Goal: Book appointment/travel/reservation

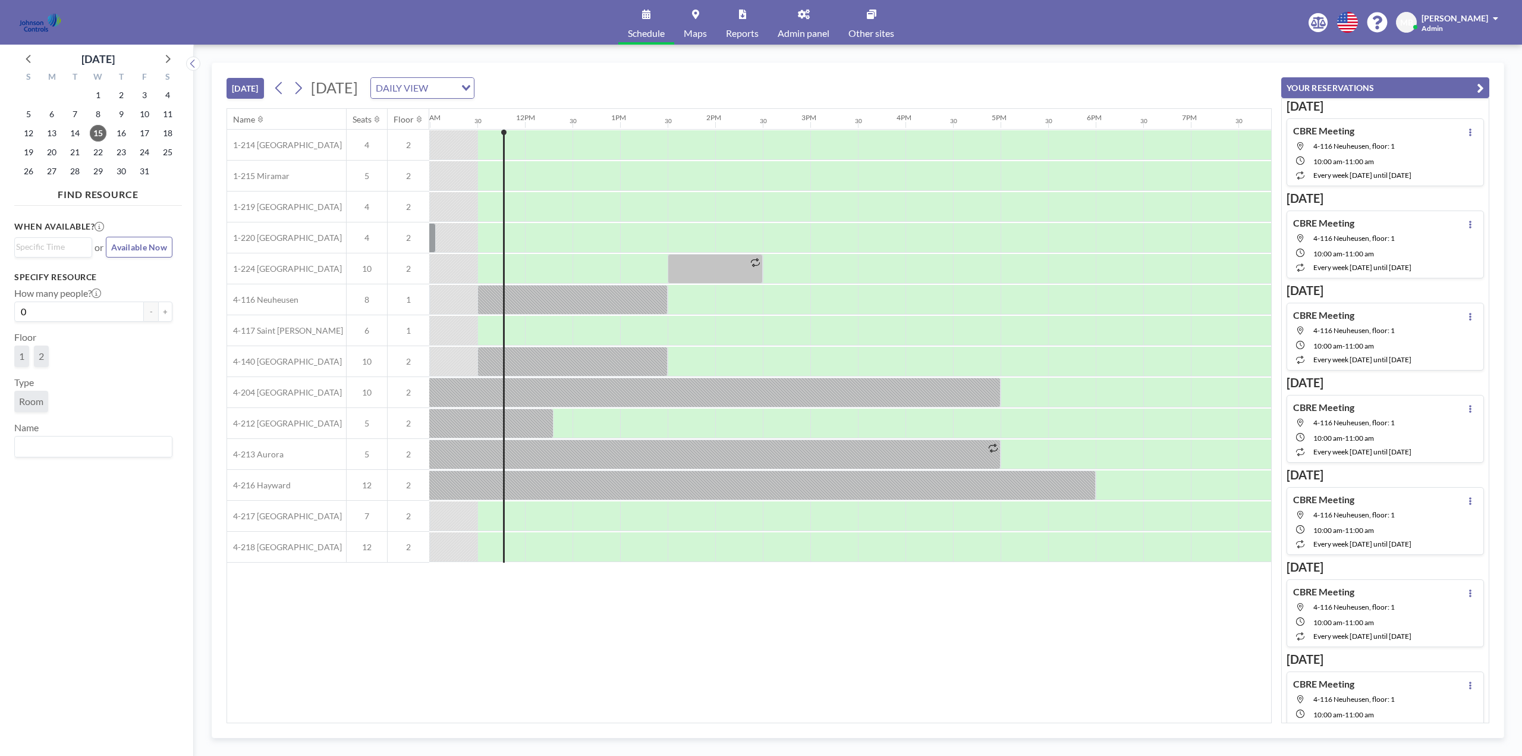
scroll to position [0, 1046]
click at [511, 333] on div at bounding box center [514, 331] width 20 height 30
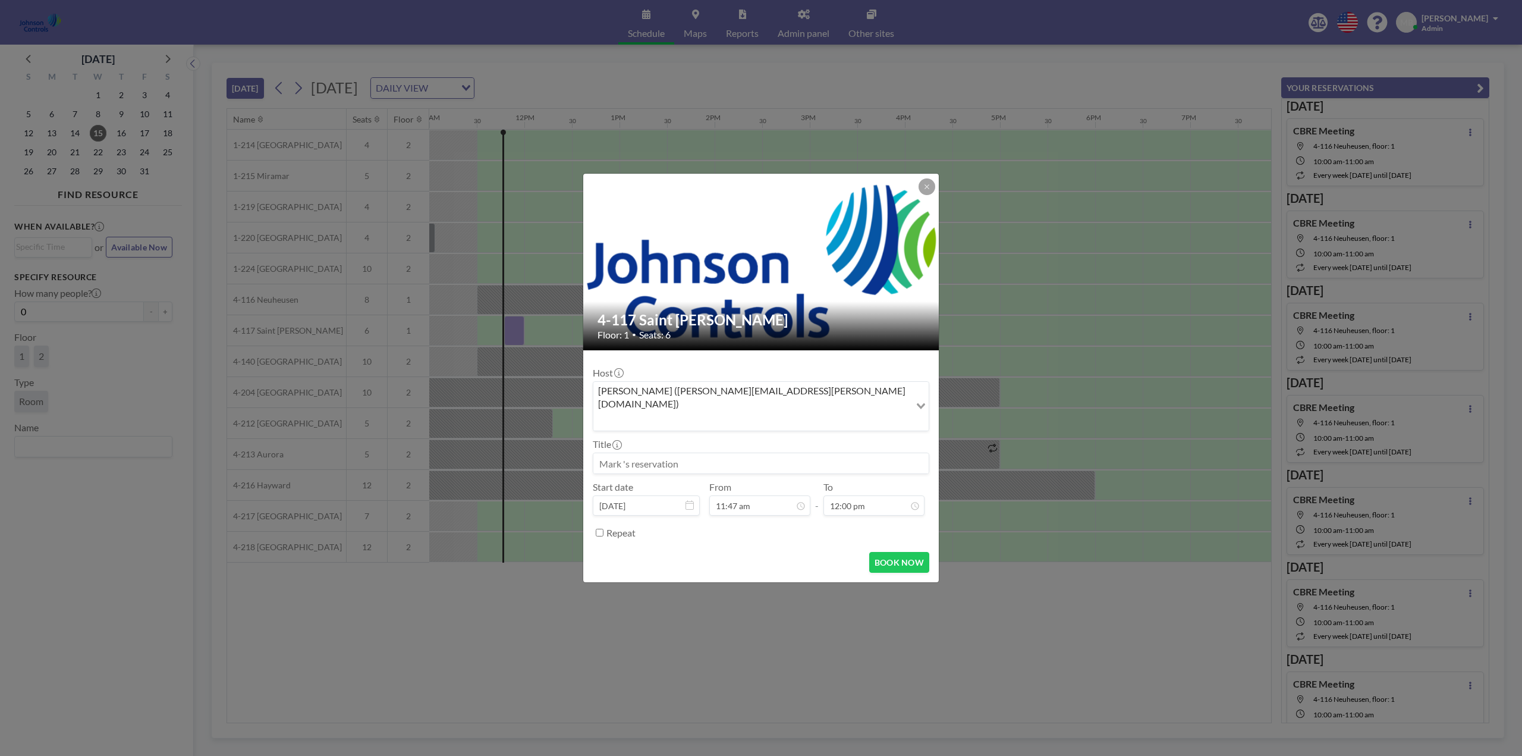
click at [693, 453] on input at bounding box center [760, 463] width 335 height 20
type input "Patent Preperation"
click at [743, 361] on div "12:00 pm" at bounding box center [779, 371] width 139 height 21
type input "12:00 pm"
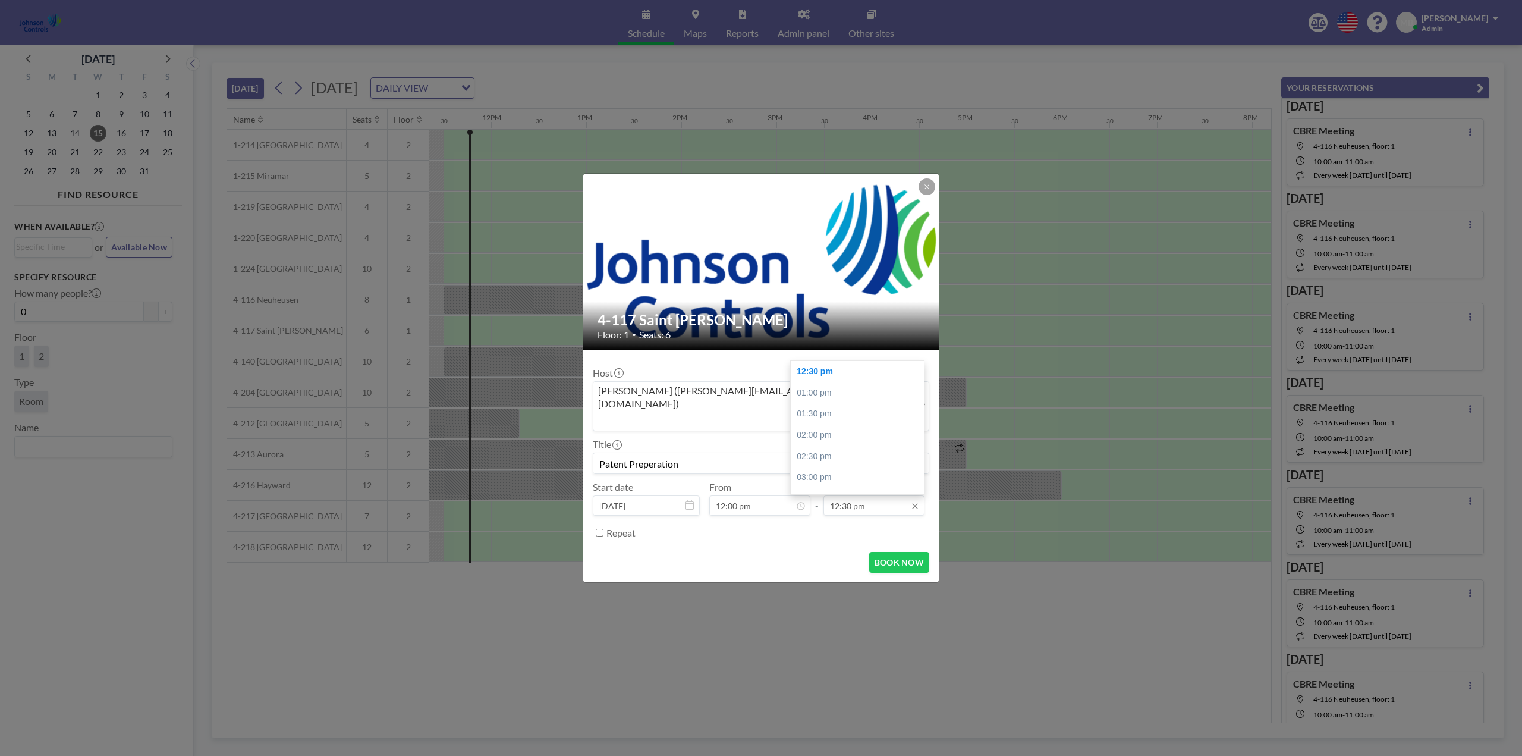
scroll to position [0, 1094]
click at [863, 495] on input "12:30 pm" at bounding box center [873, 505] width 101 height 20
click at [815, 473] on div "12:00 am" at bounding box center [860, 483] width 139 height 21
type input "12:00 am"
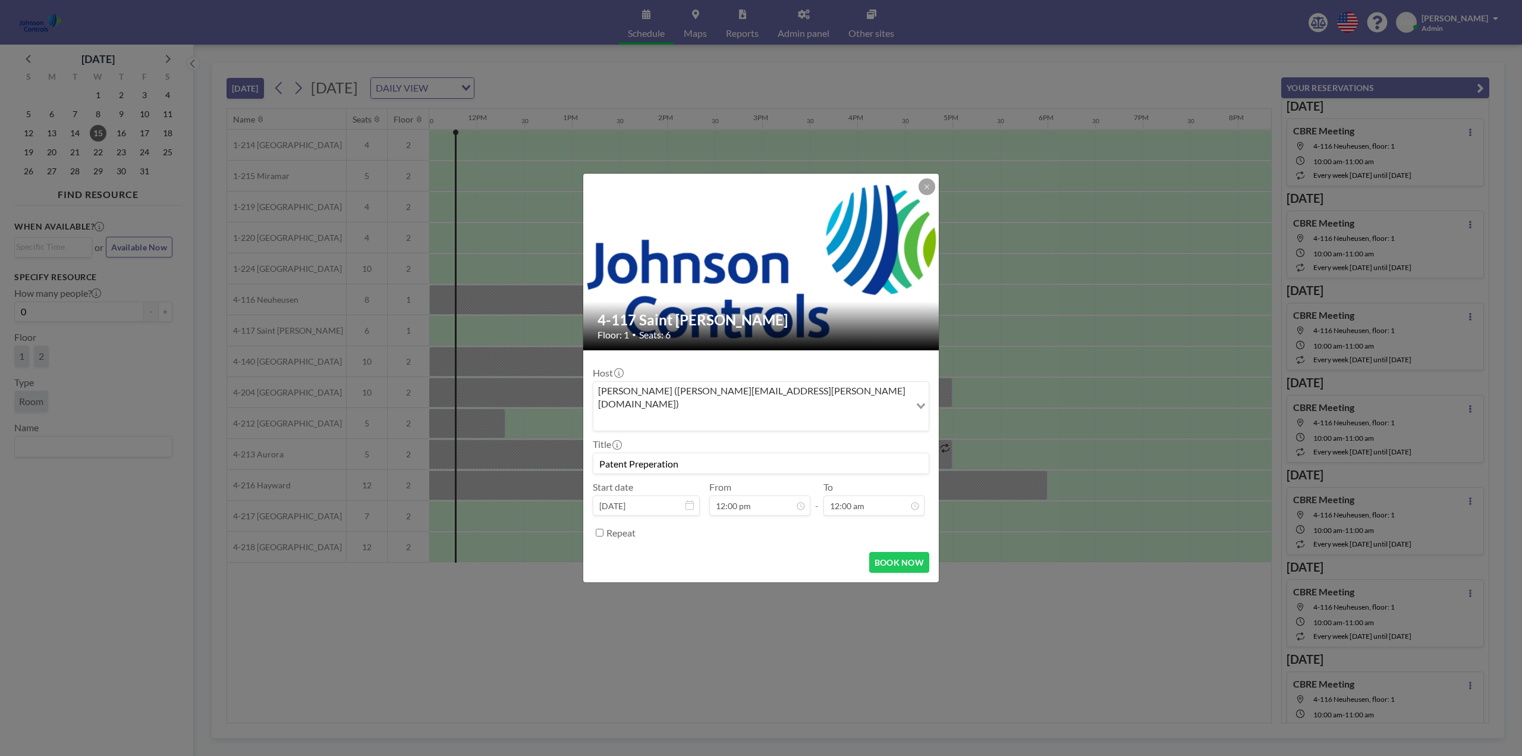
click at [599, 529] on input "Repeat" at bounding box center [600, 533] width 8 height 8
checkbox input "true"
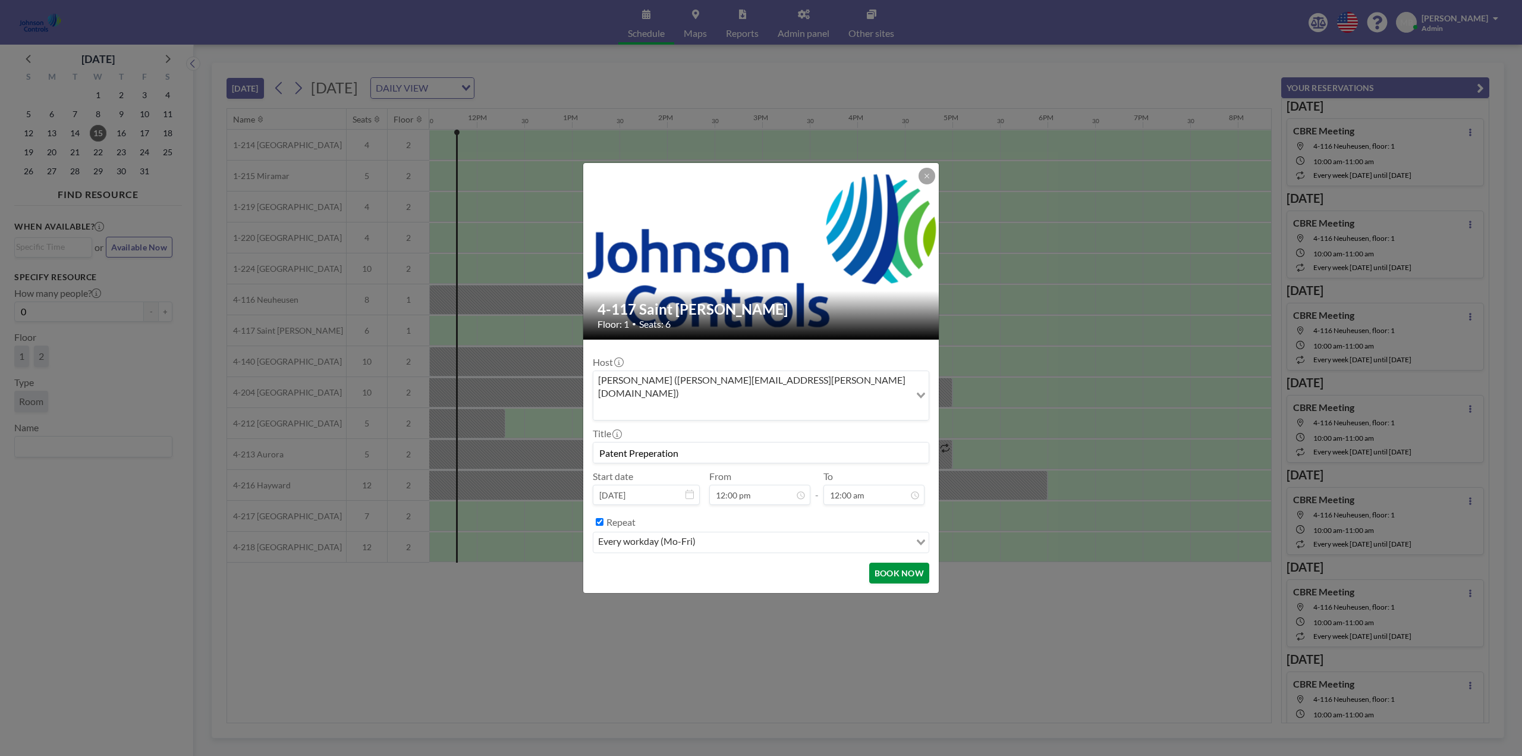
click at [897, 562] on button "BOOK NOW" at bounding box center [899, 572] width 60 height 21
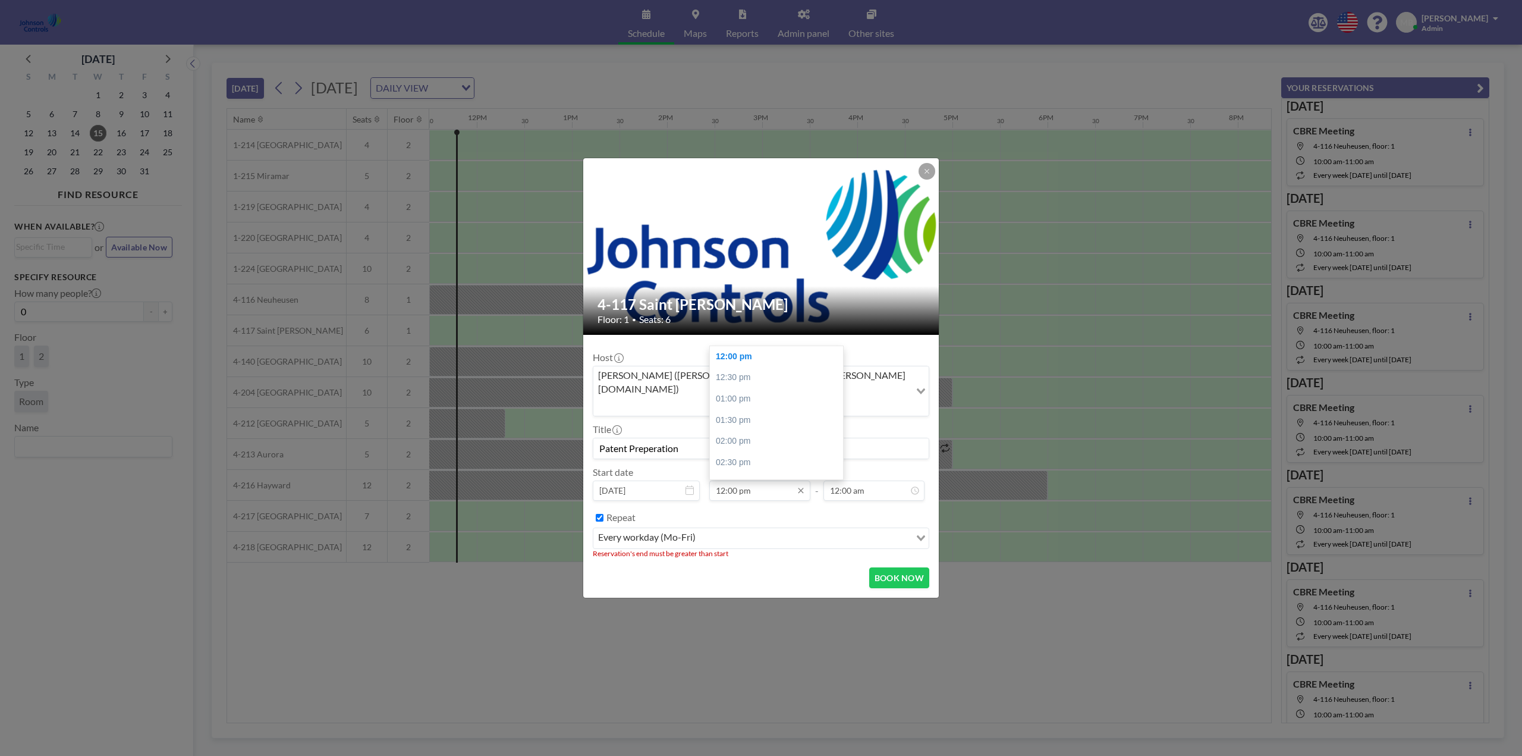
click at [771, 480] on input "12:00 pm" at bounding box center [759, 490] width 101 height 20
click at [745, 367] on div "12:30 pm" at bounding box center [779, 377] width 139 height 21
type input "12:30 pm"
click at [603, 508] on div "Repeat" at bounding box center [761, 518] width 337 height 20
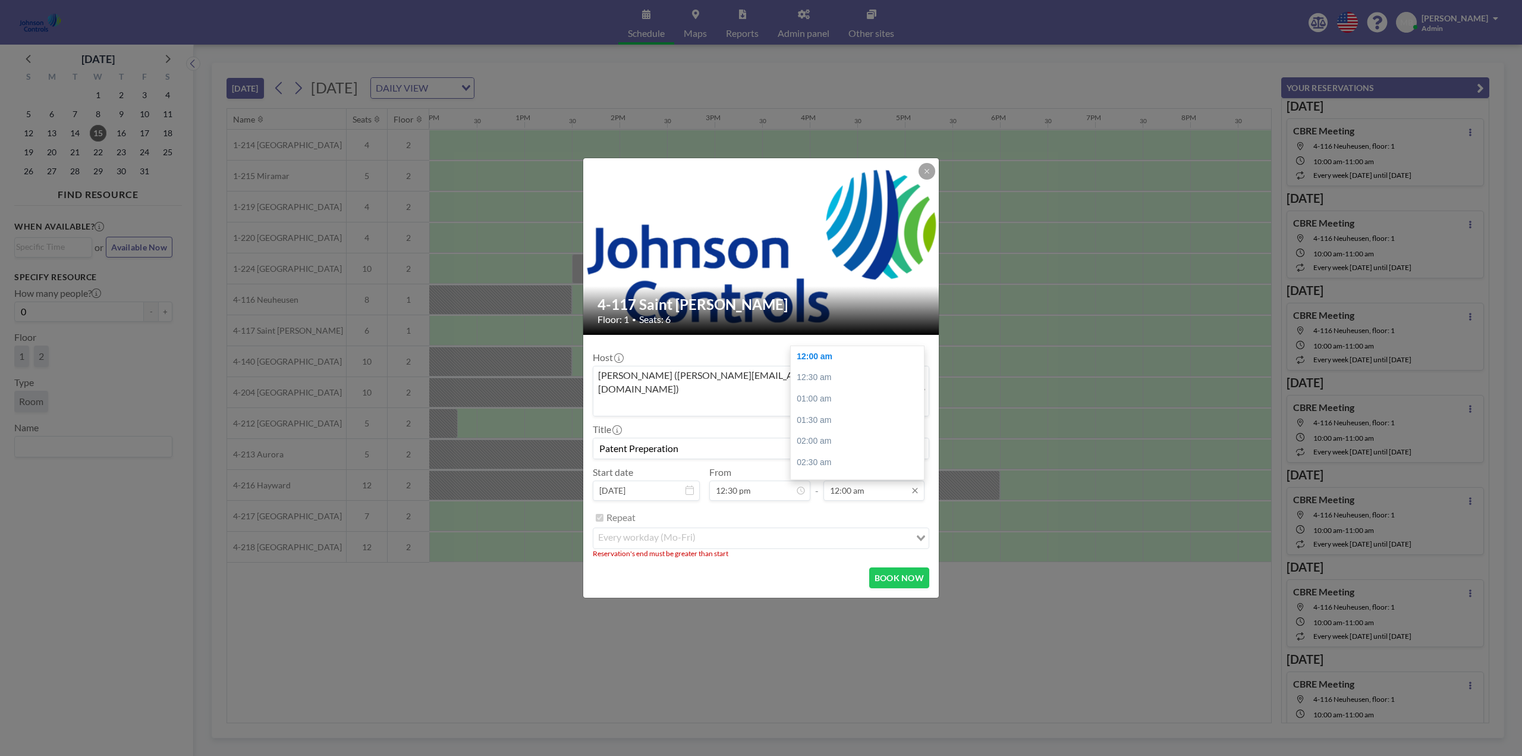
click at [889, 480] on input "12:00 am" at bounding box center [873, 490] width 101 height 20
click at [814, 437] on div "11:30 pm" at bounding box center [860, 447] width 139 height 21
type input "11:30 pm"
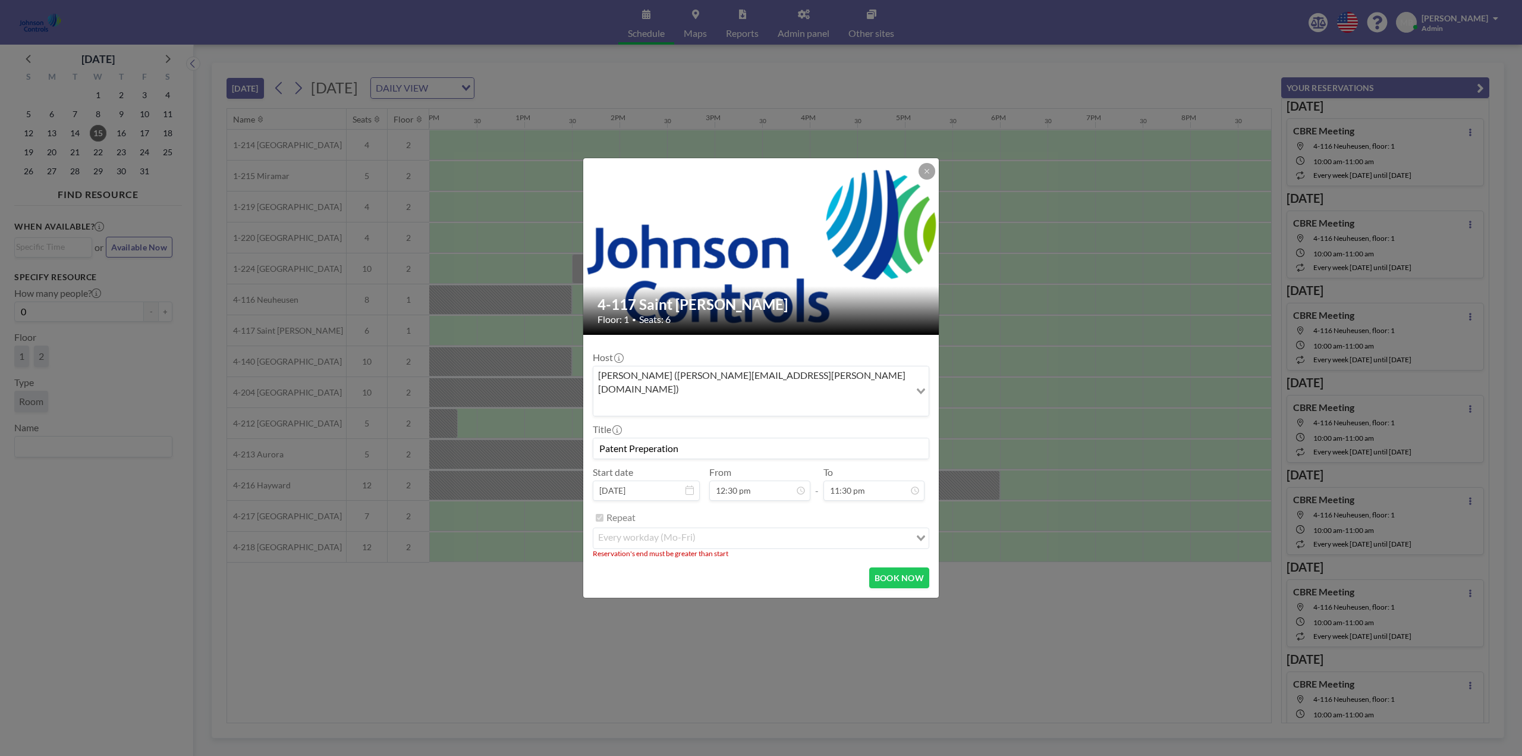
click at [715, 508] on div "Repeat" at bounding box center [767, 518] width 323 height 20
click at [935, 183] on div "4-117 [GEOGRAPHIC_DATA][PERSON_NAME] Floor: 1 • Seats: 6" at bounding box center [761, 246] width 357 height 177
click at [930, 180] on button at bounding box center [927, 171] width 17 height 17
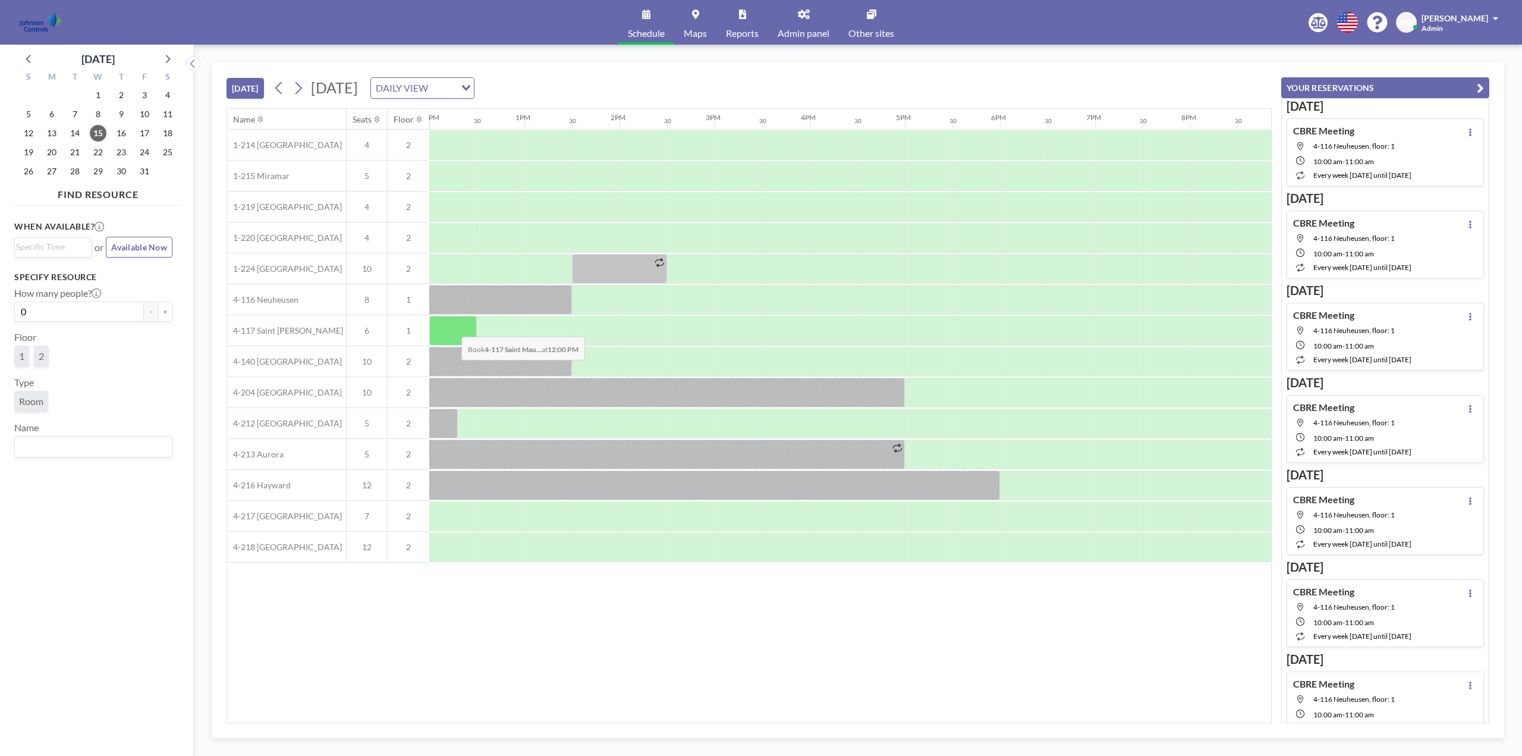
click at [452, 328] on div at bounding box center [453, 331] width 48 height 30
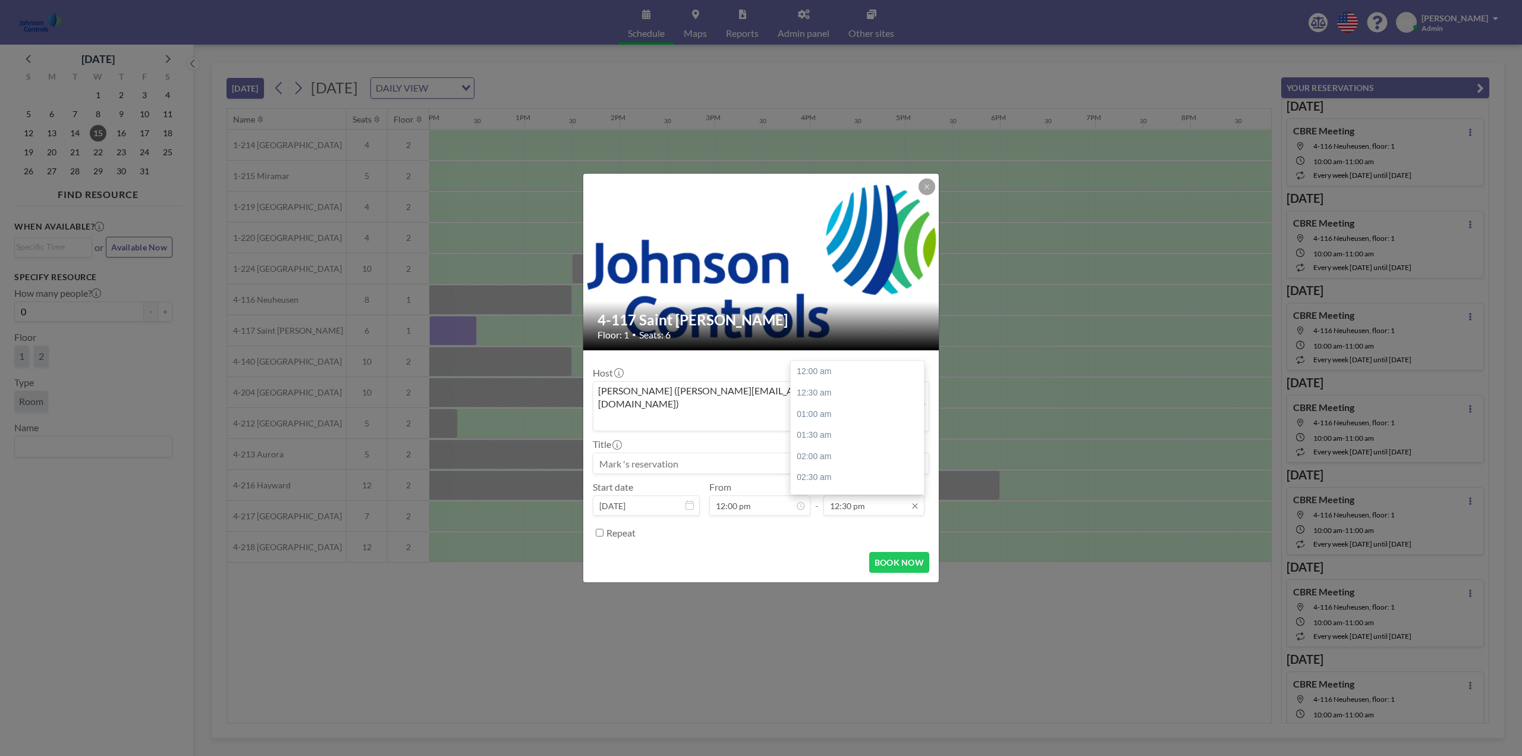
scroll to position [529, 0]
click at [892, 495] on input "12:30 pm" at bounding box center [873, 505] width 101 height 20
click at [810, 381] on div "08:00 pm" at bounding box center [860, 391] width 139 height 21
type input "08:00 pm"
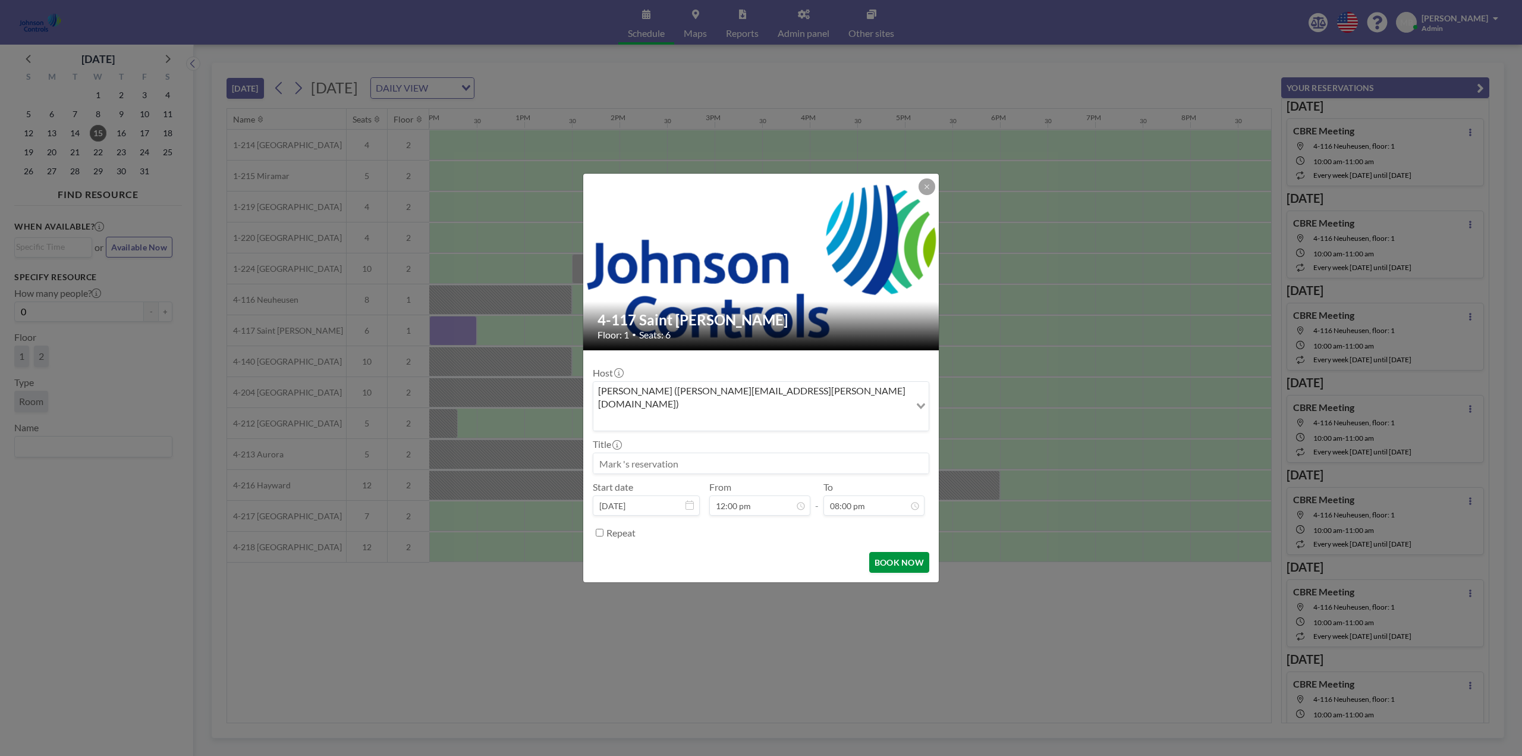
scroll to position [847, 0]
click at [899, 552] on button "BOOK NOW" at bounding box center [899, 562] width 60 height 21
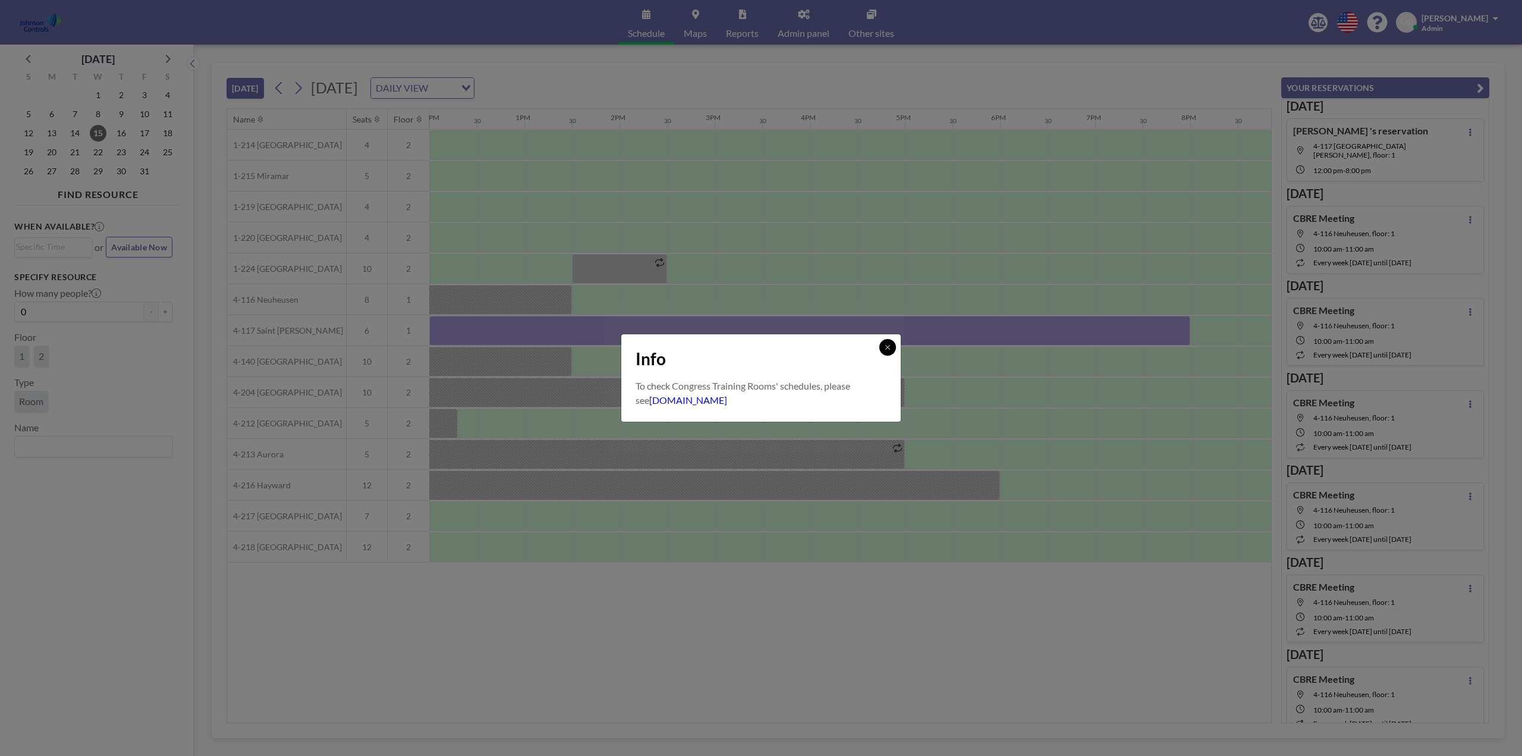
click at [888, 348] on icon at bounding box center [887, 347] width 7 height 7
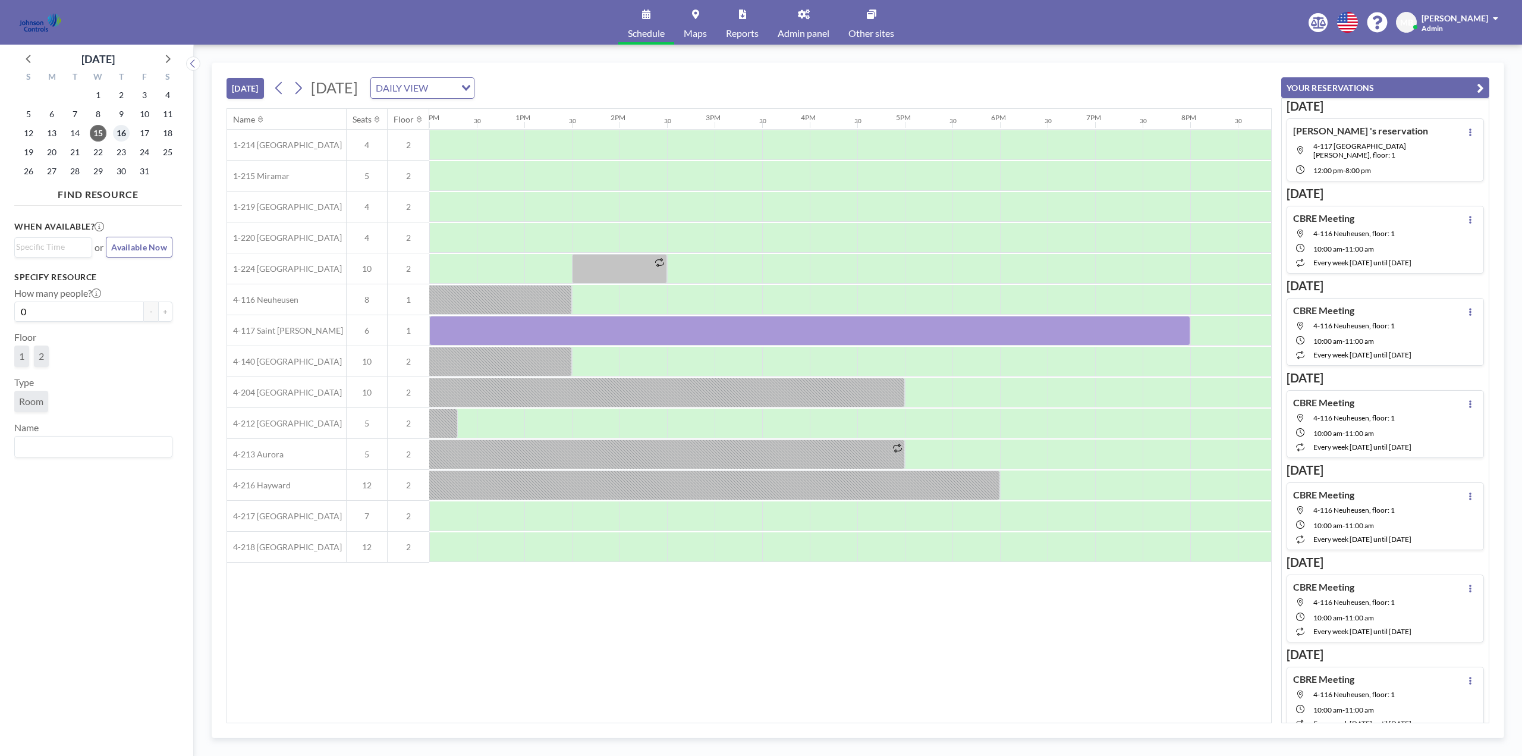
click at [121, 129] on span "16" at bounding box center [121, 133] width 17 height 17
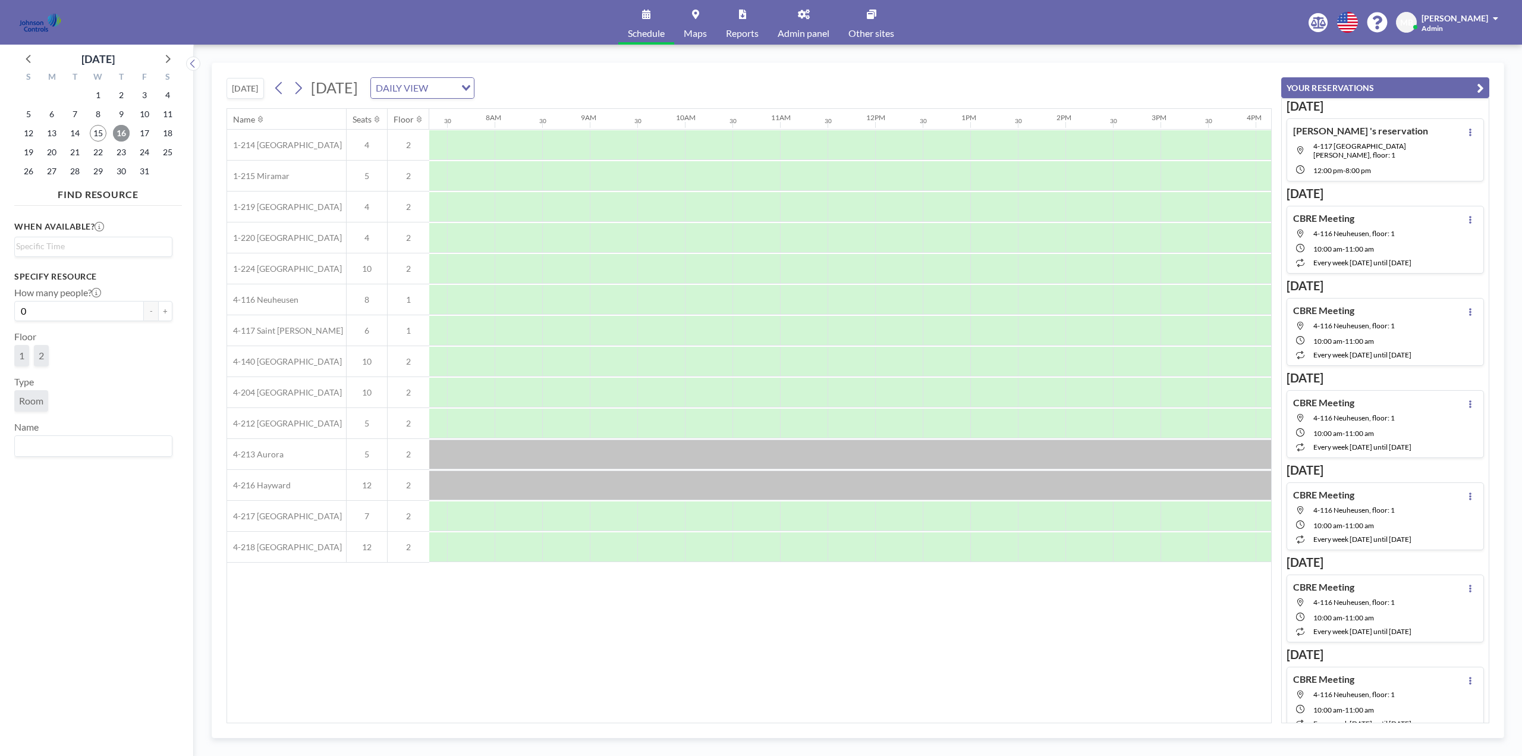
scroll to position [0, 713]
click at [447, 331] on div at bounding box center [453, 331] width 48 height 30
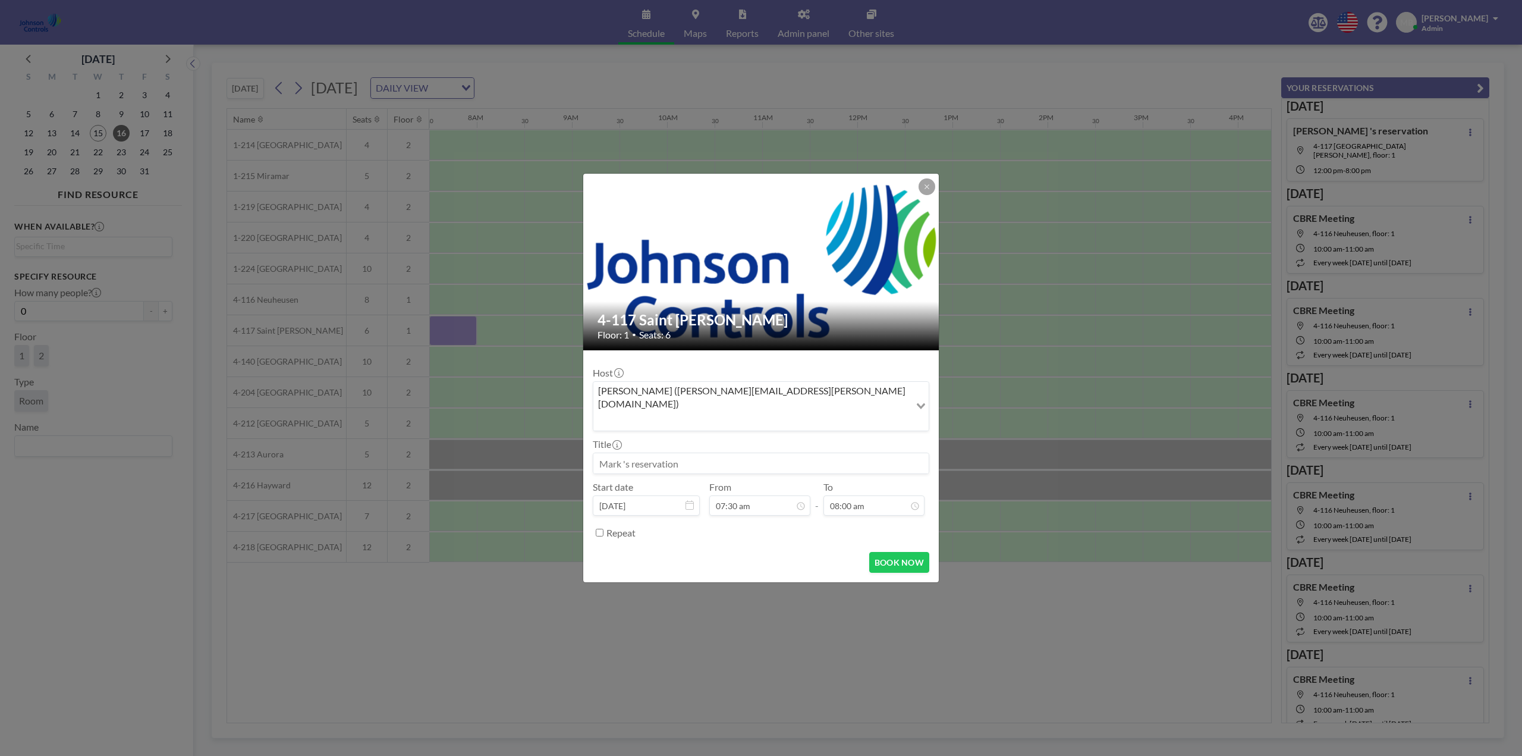
click at [654, 453] on input at bounding box center [760, 463] width 335 height 20
type input "Patent Preperation"
click at [728, 361] on div "12:00 am" at bounding box center [779, 371] width 139 height 21
type input "12:00 am"
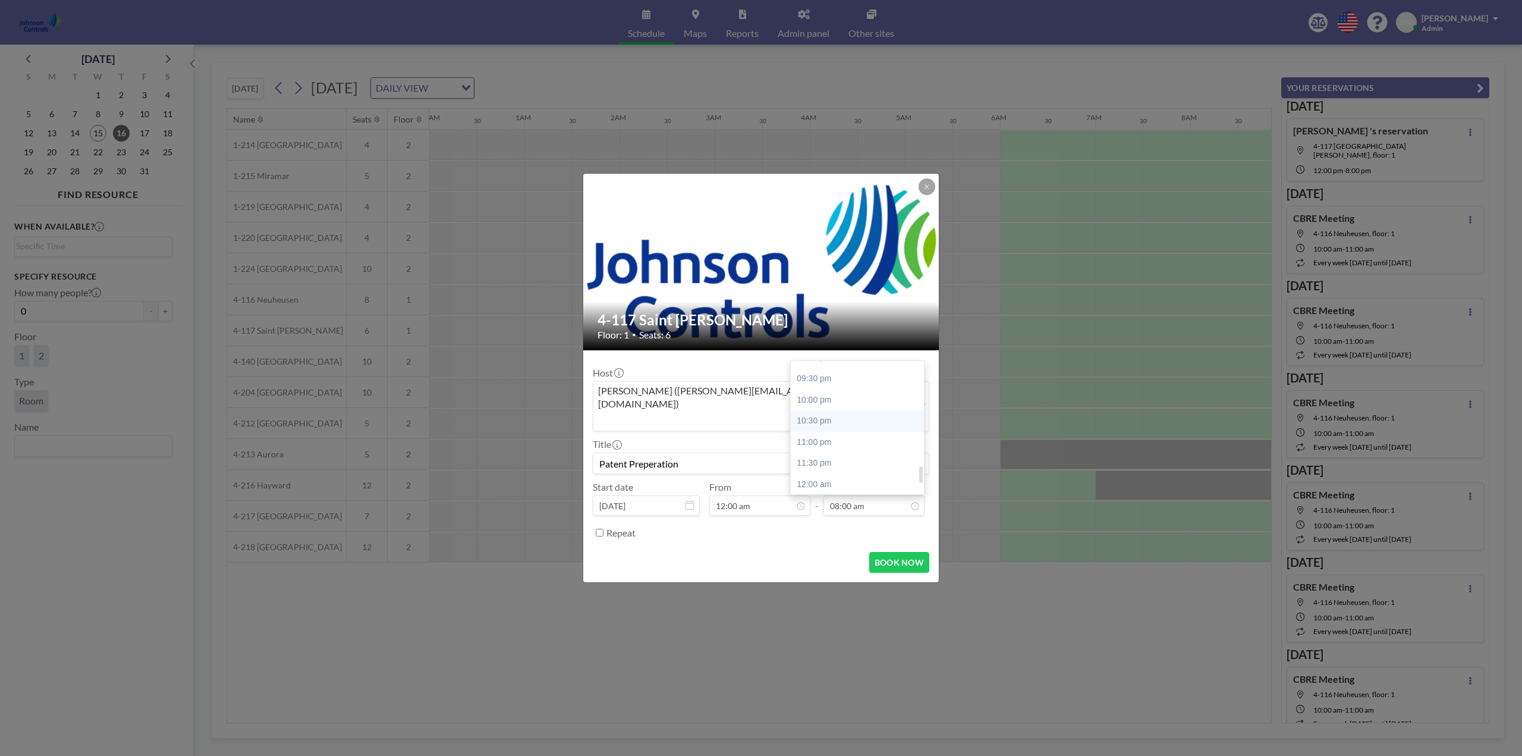
scroll to position [904, 0]
click at [812, 452] on div "11:30 pm" at bounding box center [860, 462] width 139 height 21
type input "11:30 pm"
click at [598, 529] on input "Repeat" at bounding box center [600, 533] width 8 height 8
checkbox input "true"
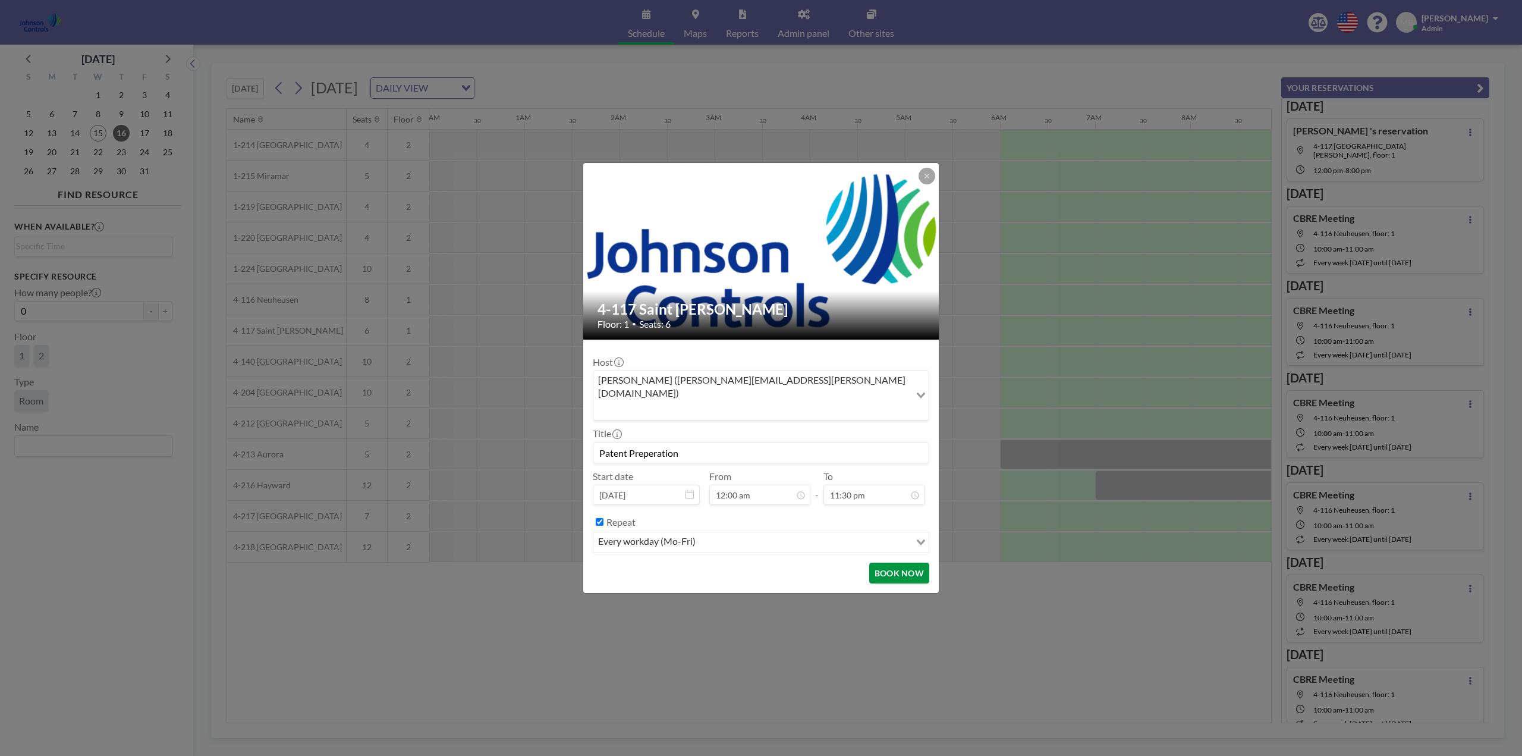
click at [897, 562] on button "BOOK NOW" at bounding box center [899, 572] width 60 height 21
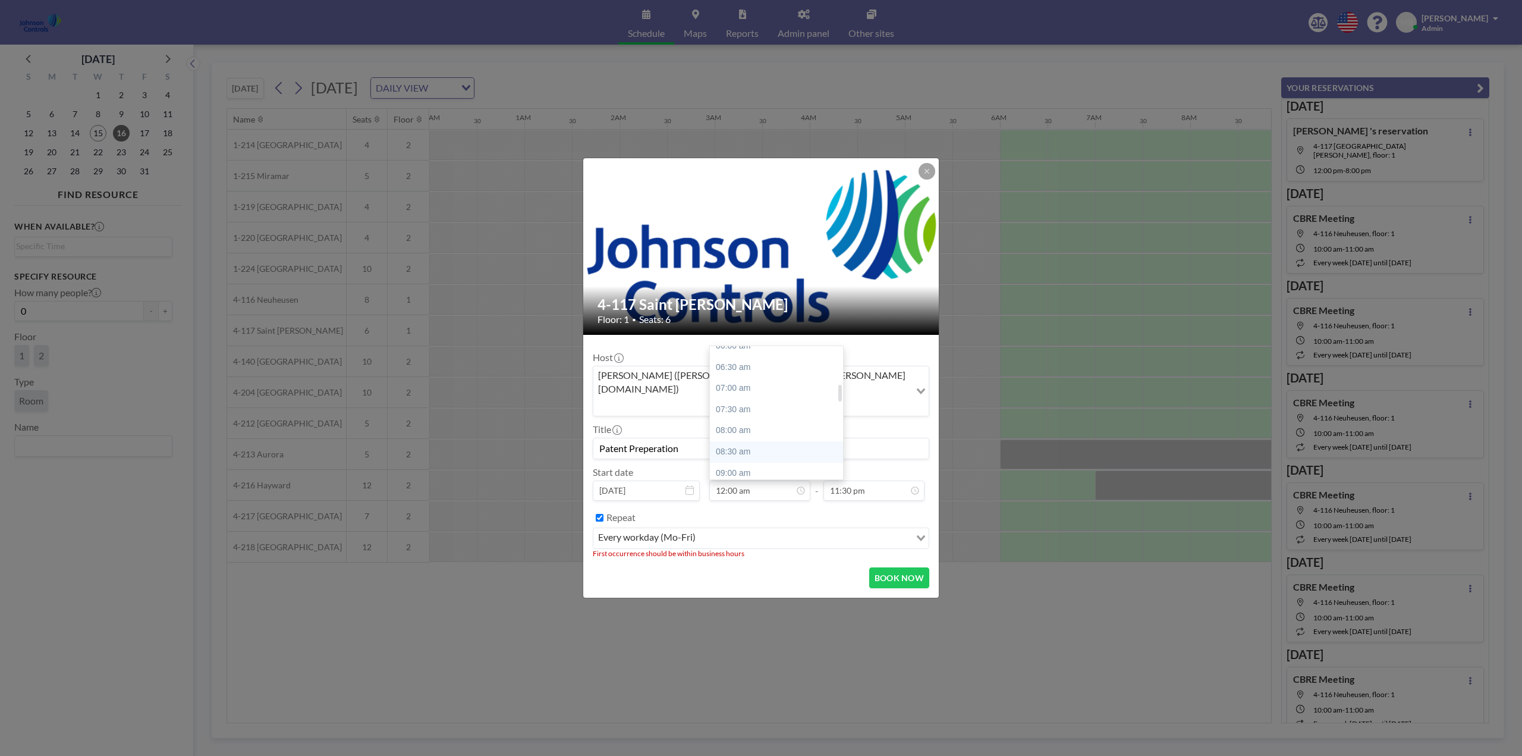
scroll to position [297, 0]
click at [745, 345] on div "07:00 am" at bounding box center [779, 355] width 139 height 21
type input "07:00 am"
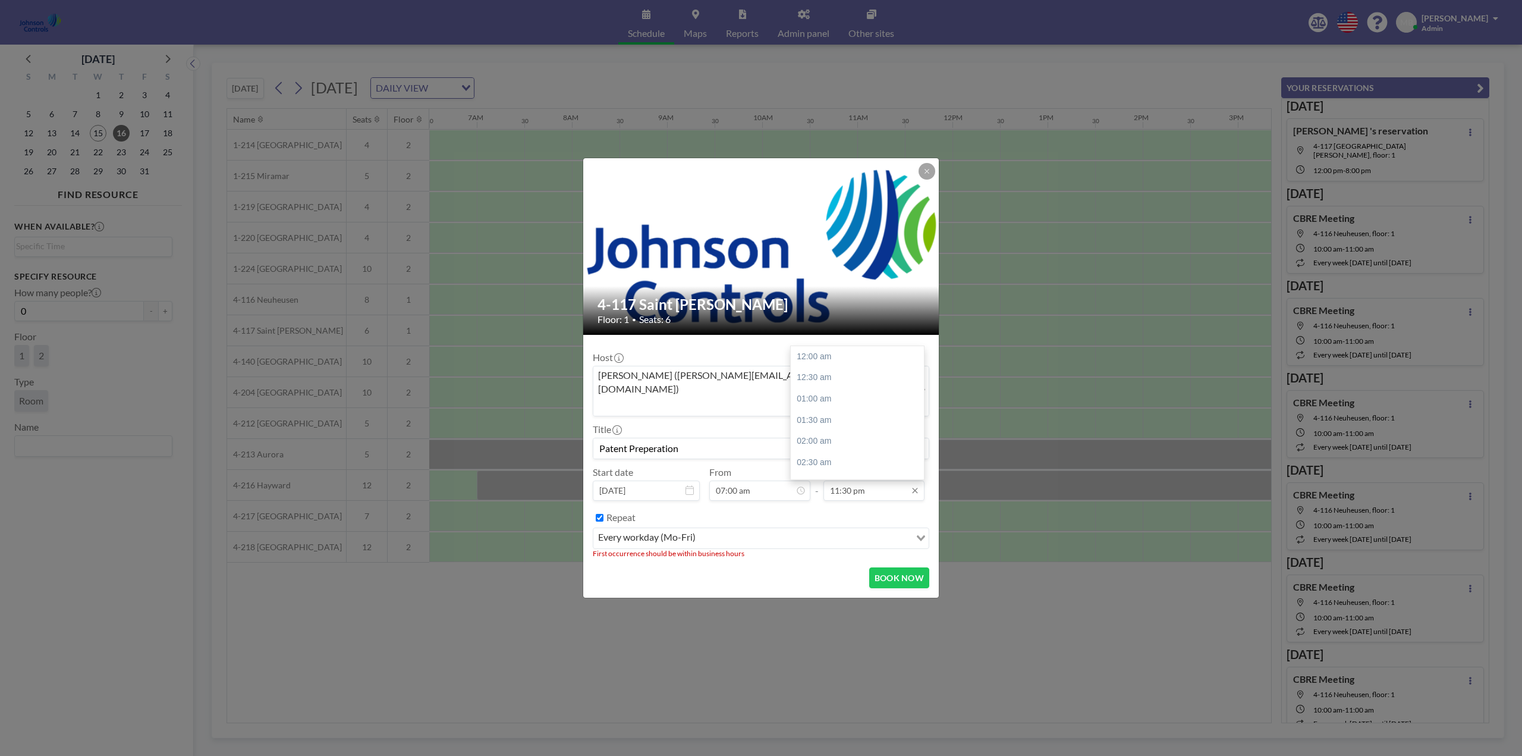
scroll to position [904, 0]
click at [898, 480] on input "11:30 pm" at bounding box center [873, 490] width 101 height 20
click at [803, 425] on div "07:00 pm" at bounding box center [860, 435] width 139 height 21
type input "07:00 pm"
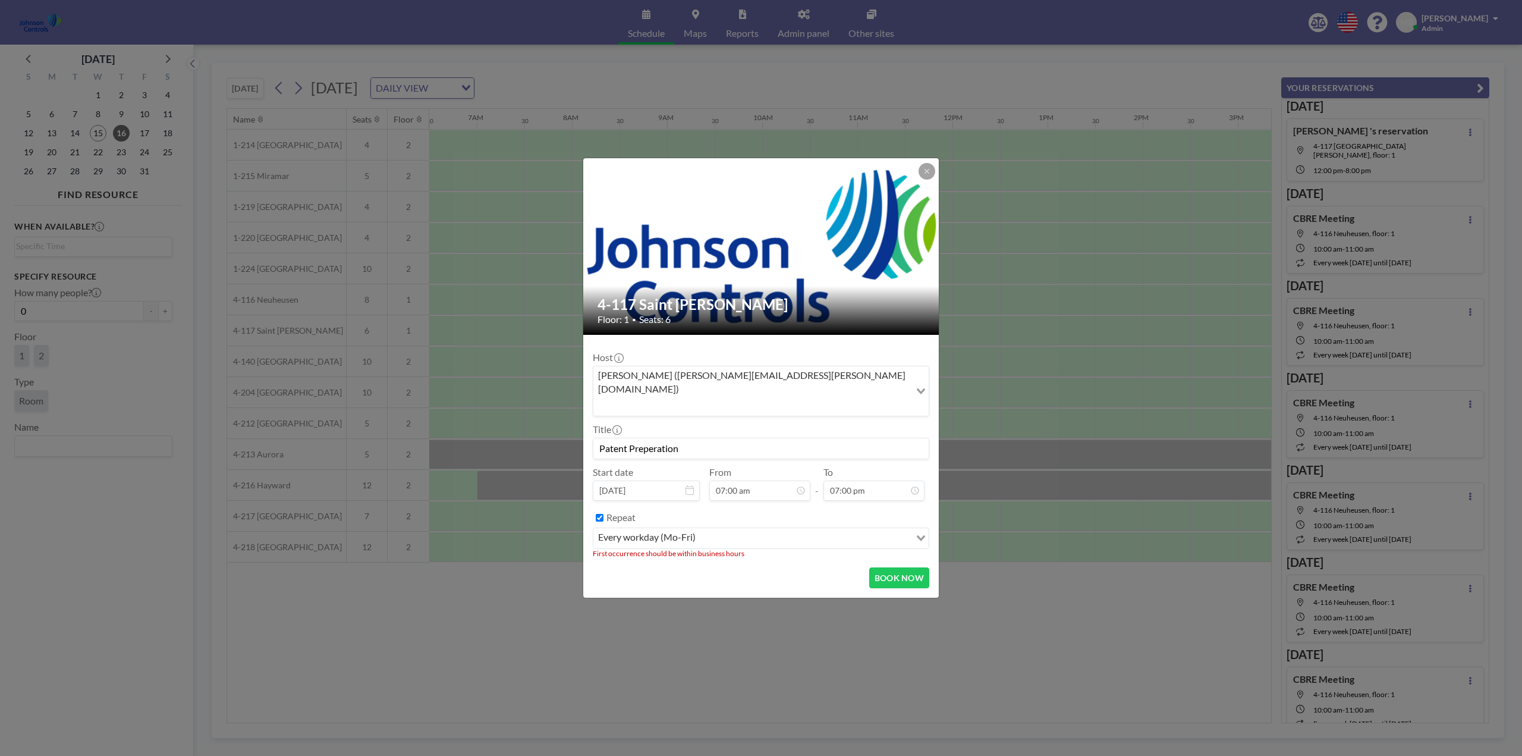
scroll to position [0, 0]
click at [893, 567] on button "BOOK NOW" at bounding box center [899, 577] width 60 height 21
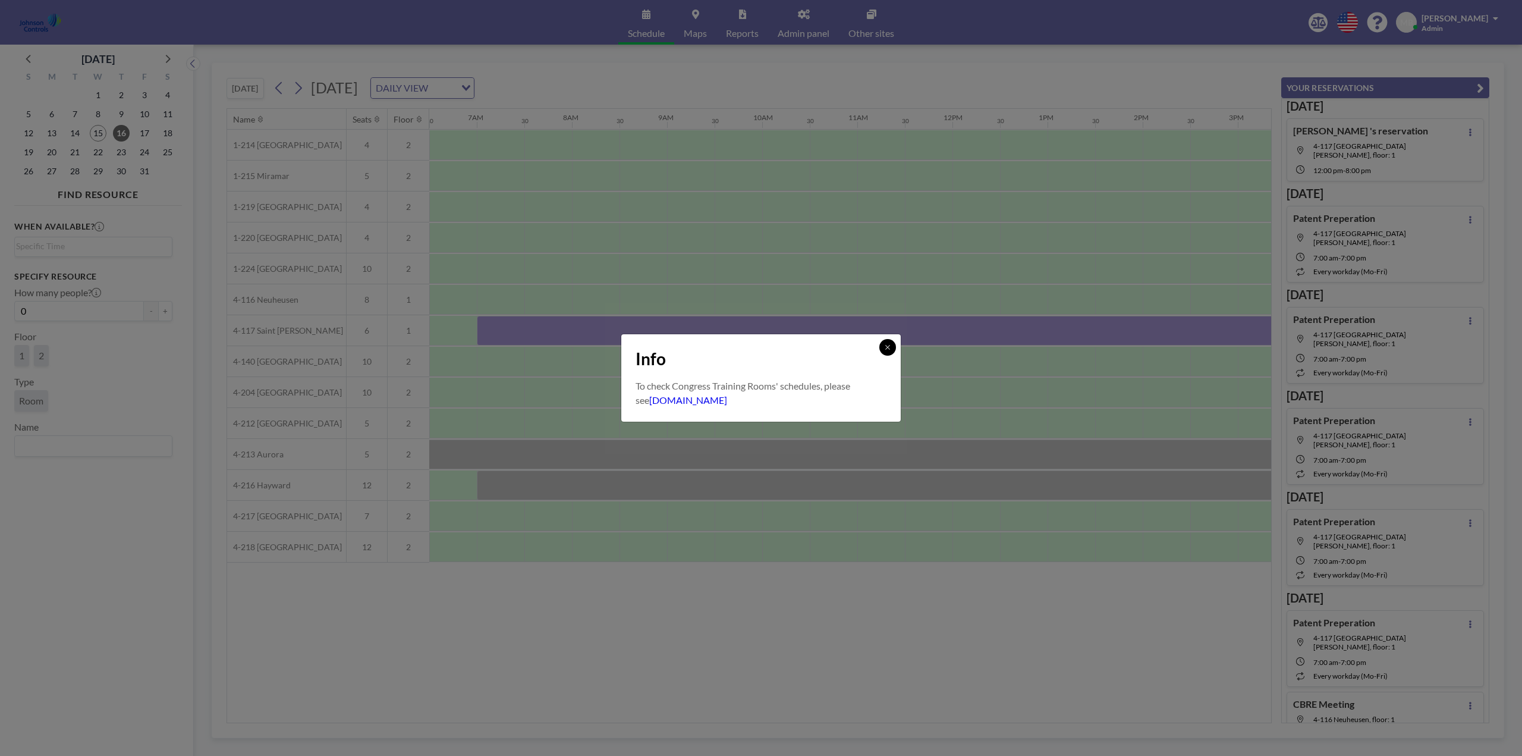
click at [888, 350] on icon at bounding box center [887, 347] width 7 height 7
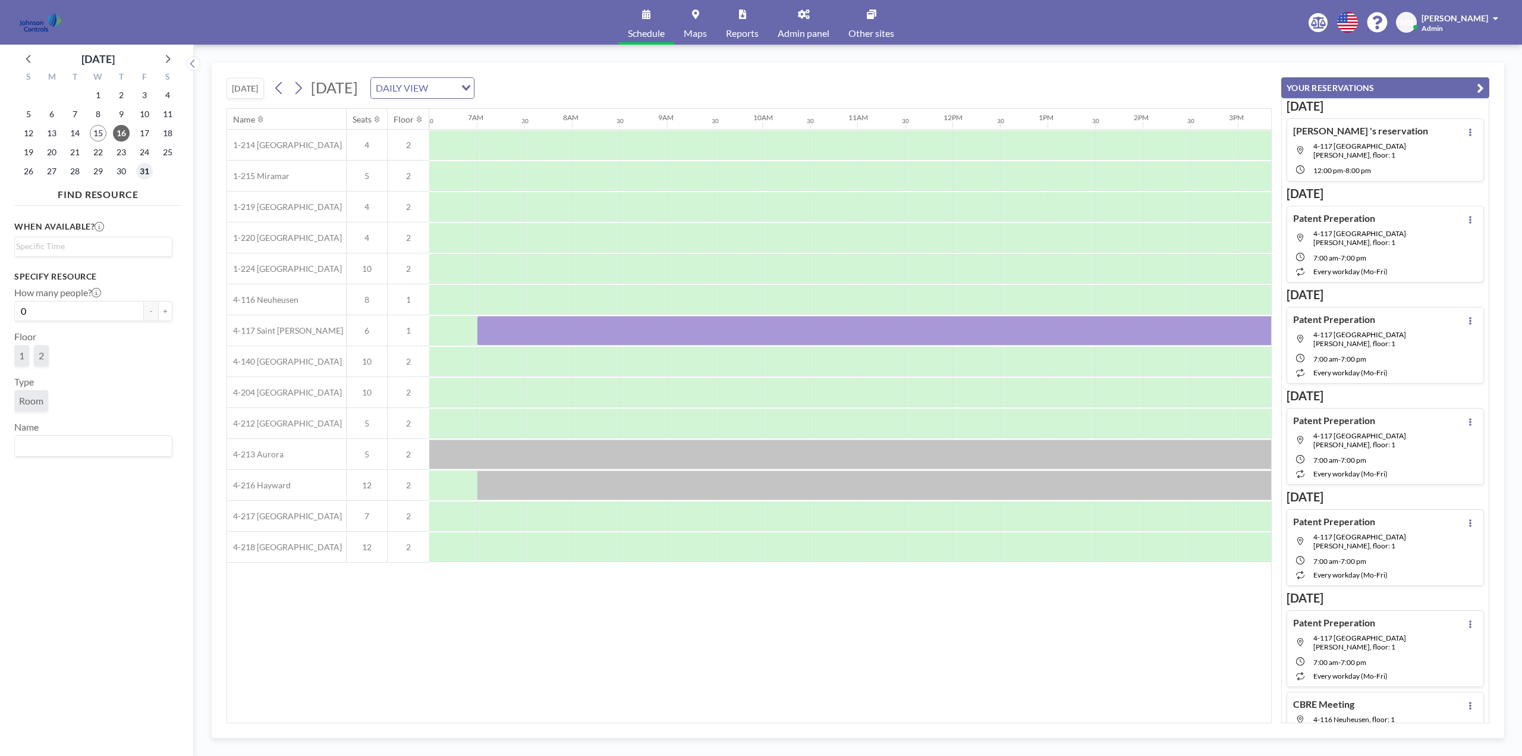
click at [147, 173] on span "31" at bounding box center [144, 171] width 17 height 17
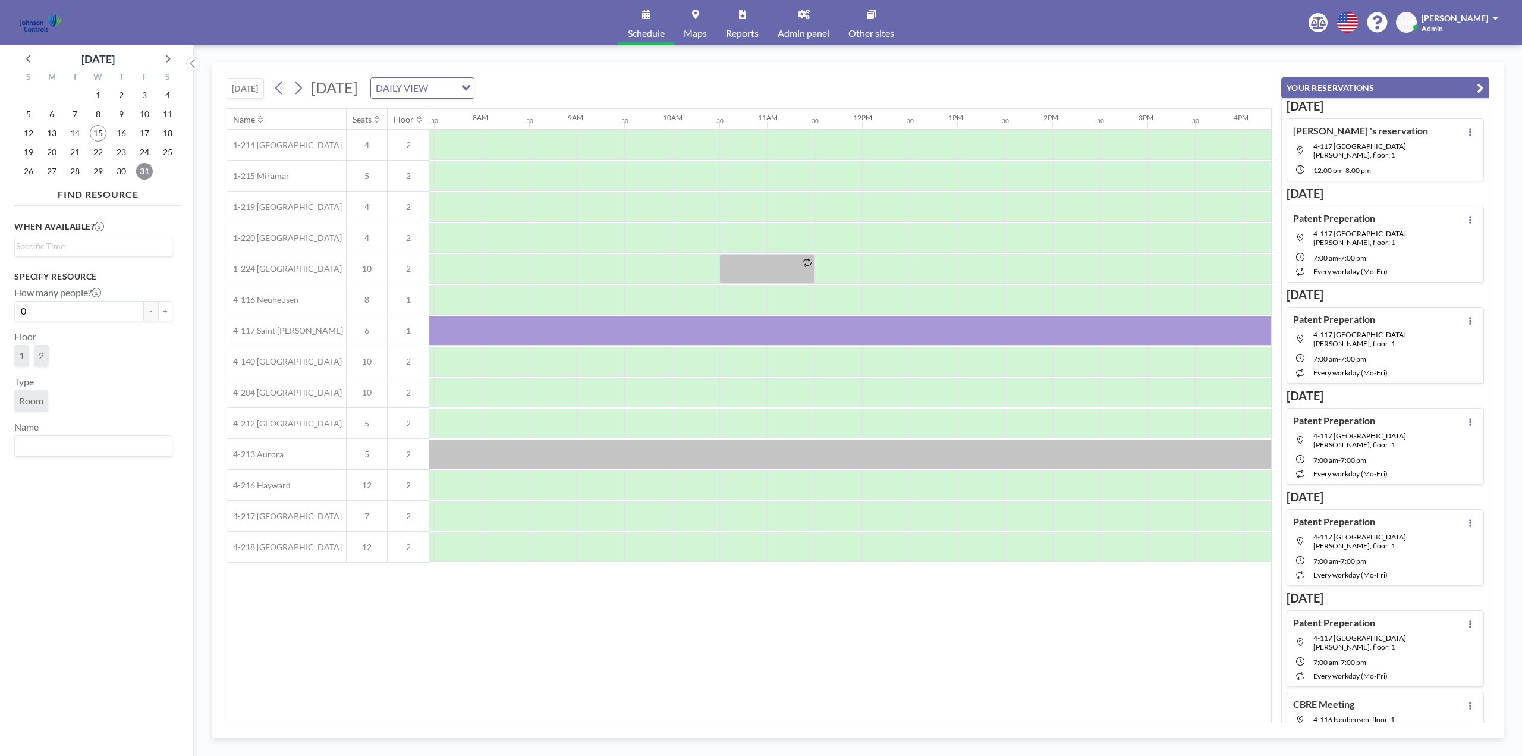
scroll to position [0, 713]
click at [170, 56] on icon at bounding box center [166, 58] width 15 height 15
click at [54, 112] on span "3" at bounding box center [51, 114] width 17 height 17
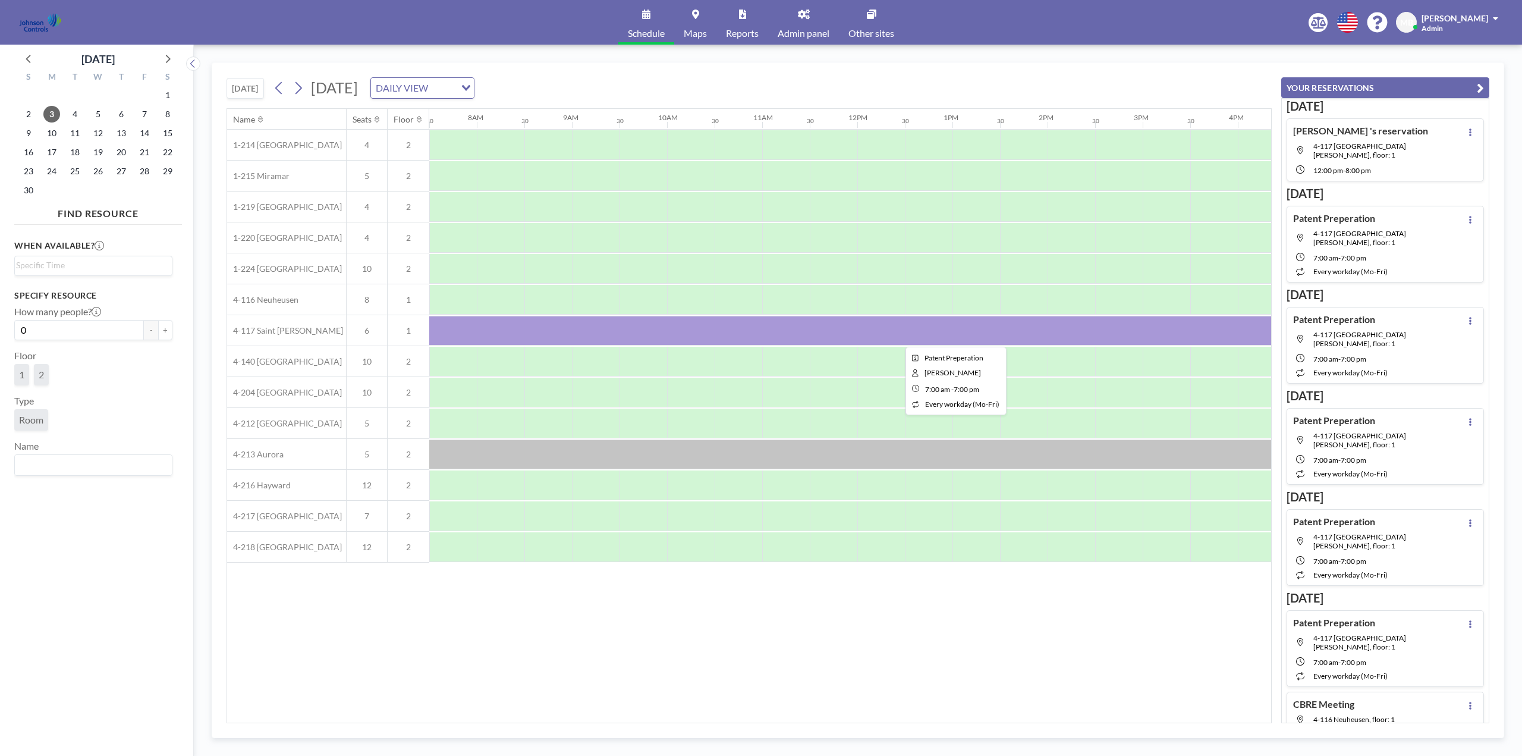
click at [680, 324] on div at bounding box center [953, 331] width 1142 height 30
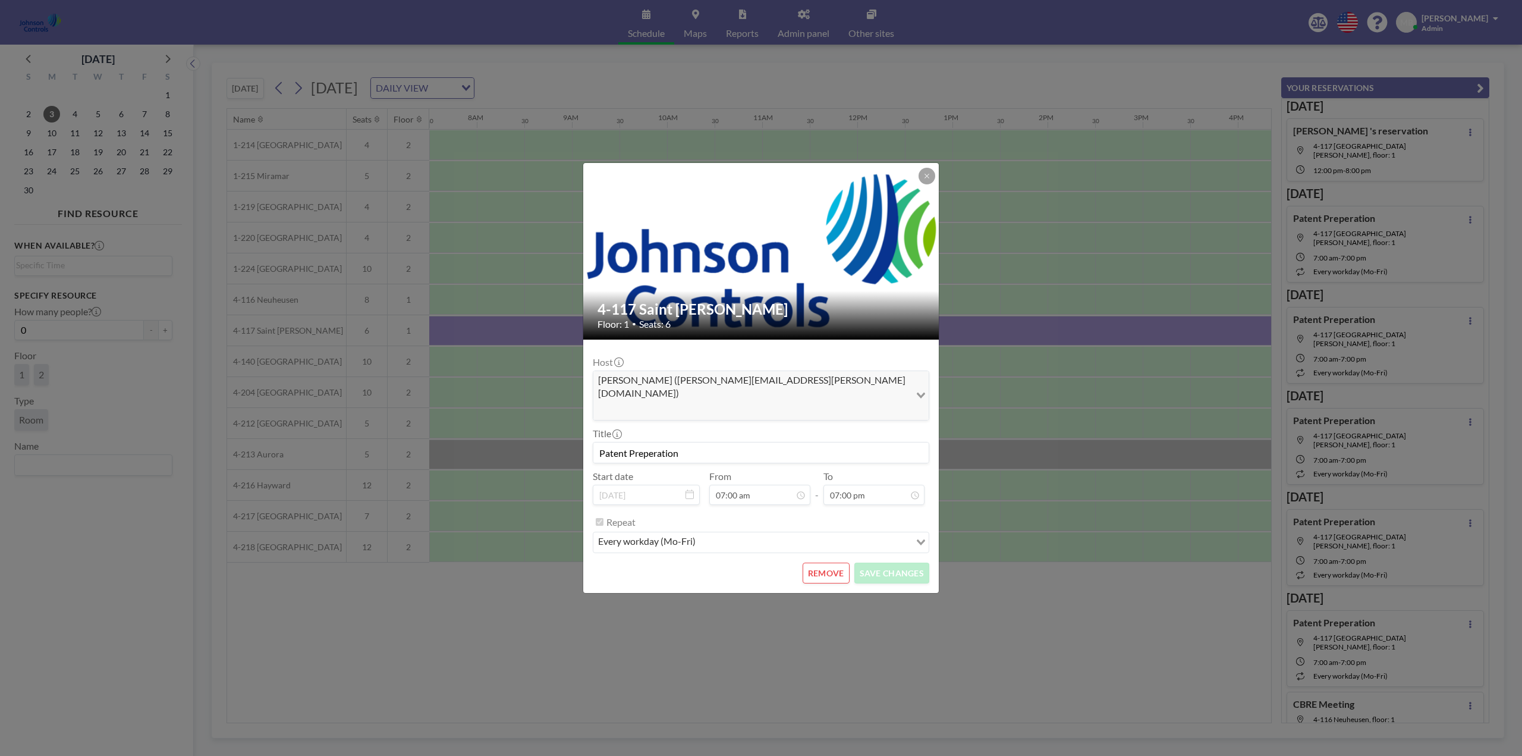
scroll to position [296, 0]
click at [830, 562] on button "REMOVE" at bounding box center [826, 572] width 47 height 21
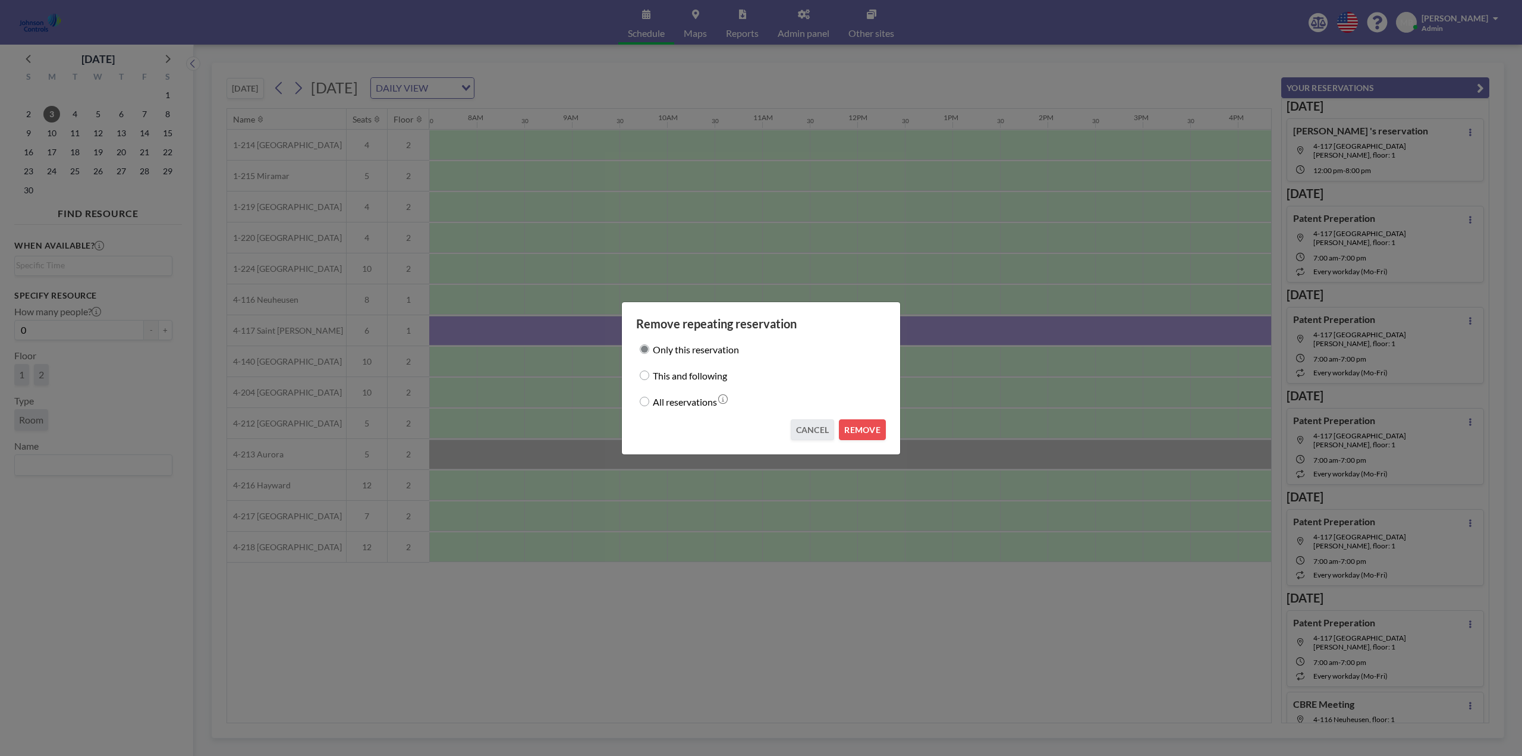
click at [644, 374] on input "This and following" at bounding box center [645, 375] width 10 height 10
radio input "true"
click at [862, 427] on button "REMOVE" at bounding box center [862, 429] width 47 height 21
